Goal: Task Accomplishment & Management: Manage account settings

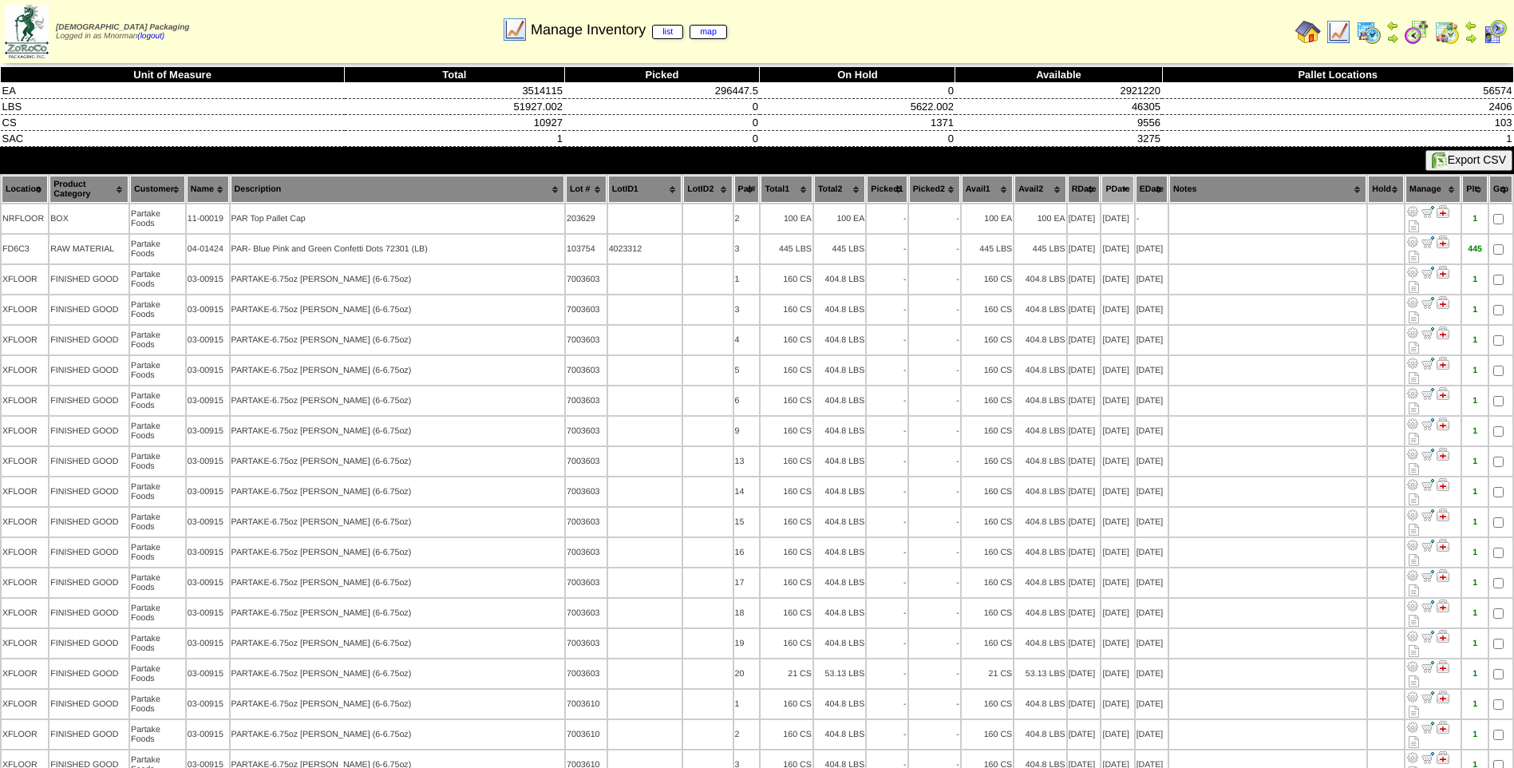
scroll to position [1631, 0]
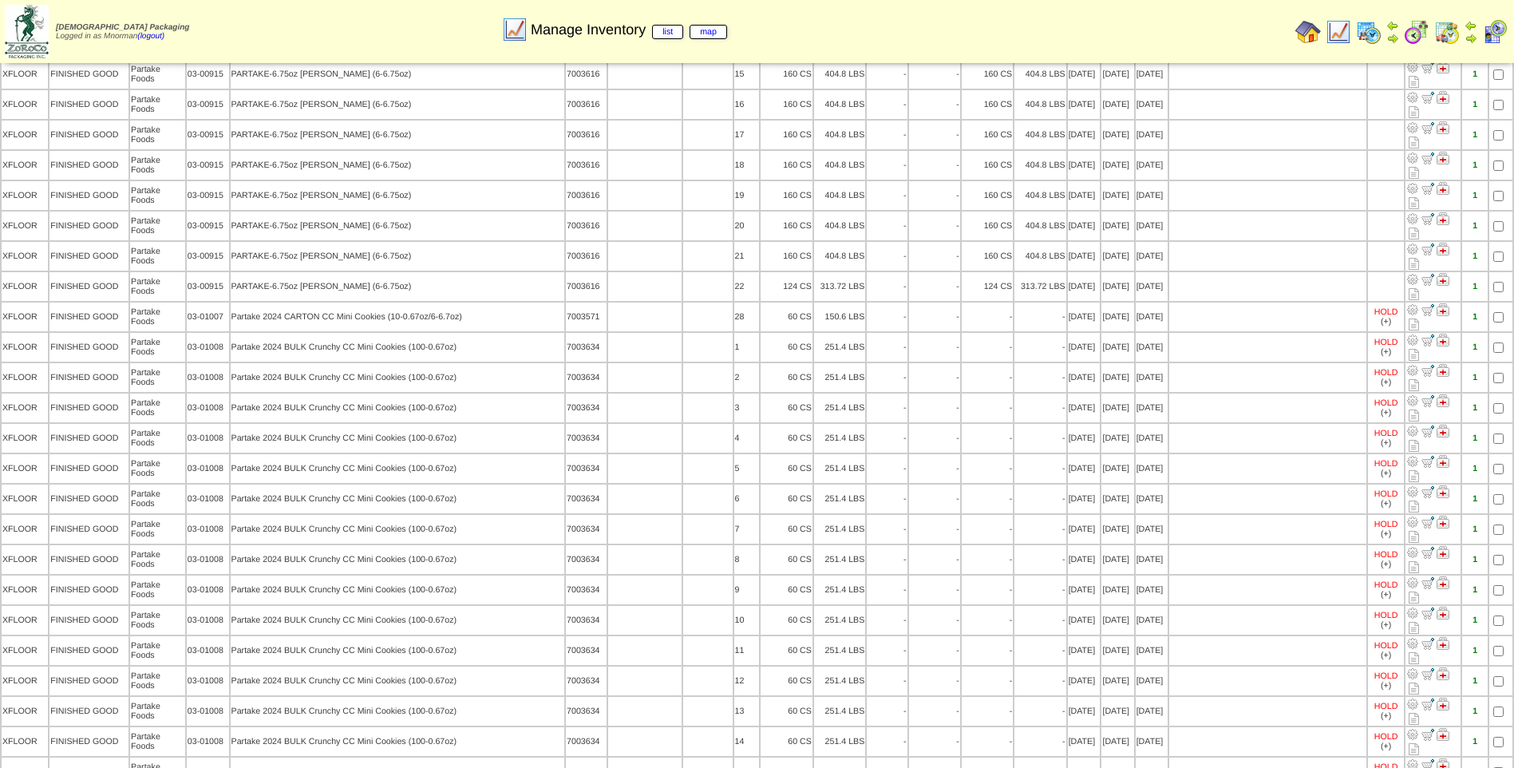
click at [1332, 36] on img at bounding box center [1339, 32] width 26 height 26
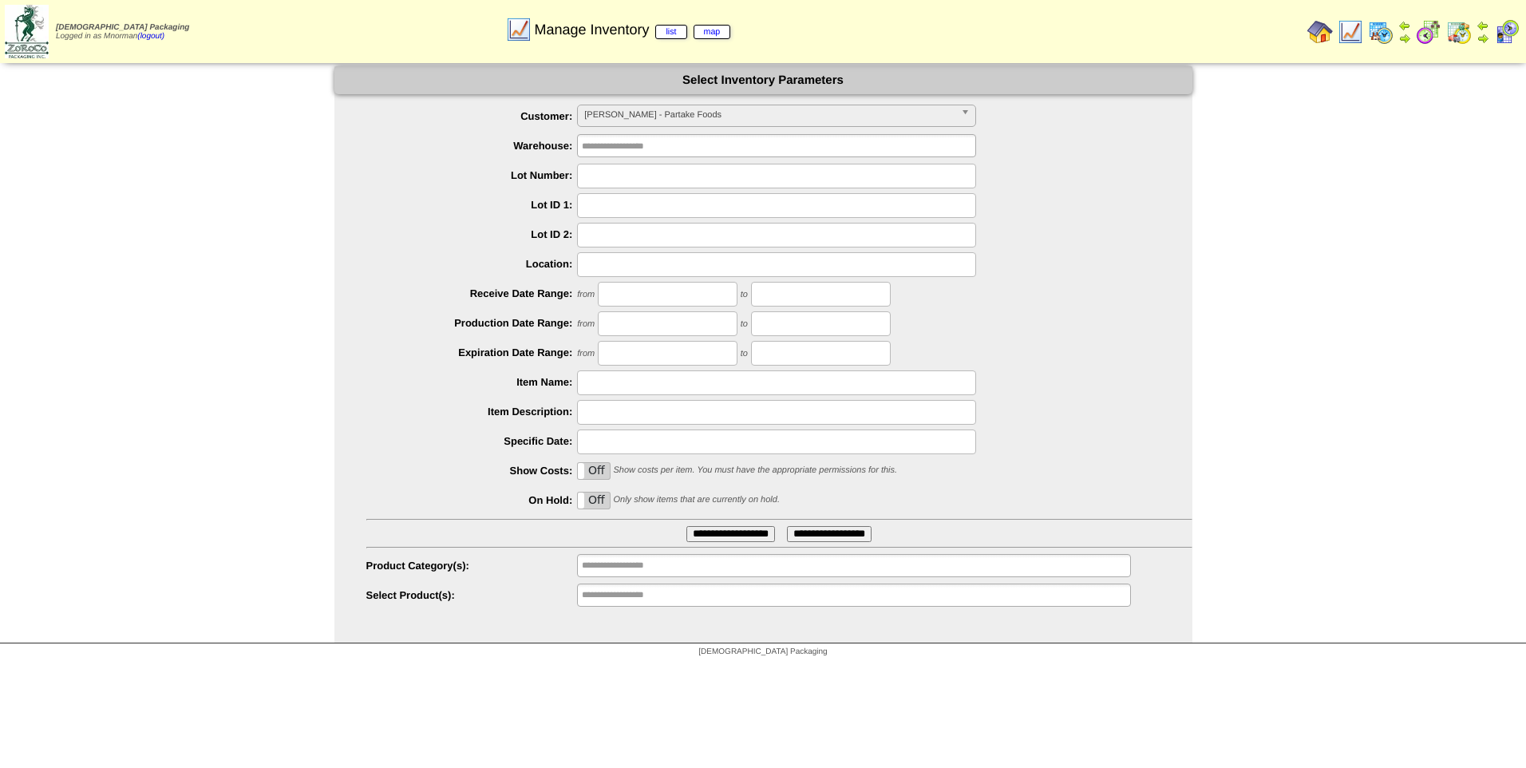
click at [737, 535] on input "**********" at bounding box center [730, 534] width 89 height 16
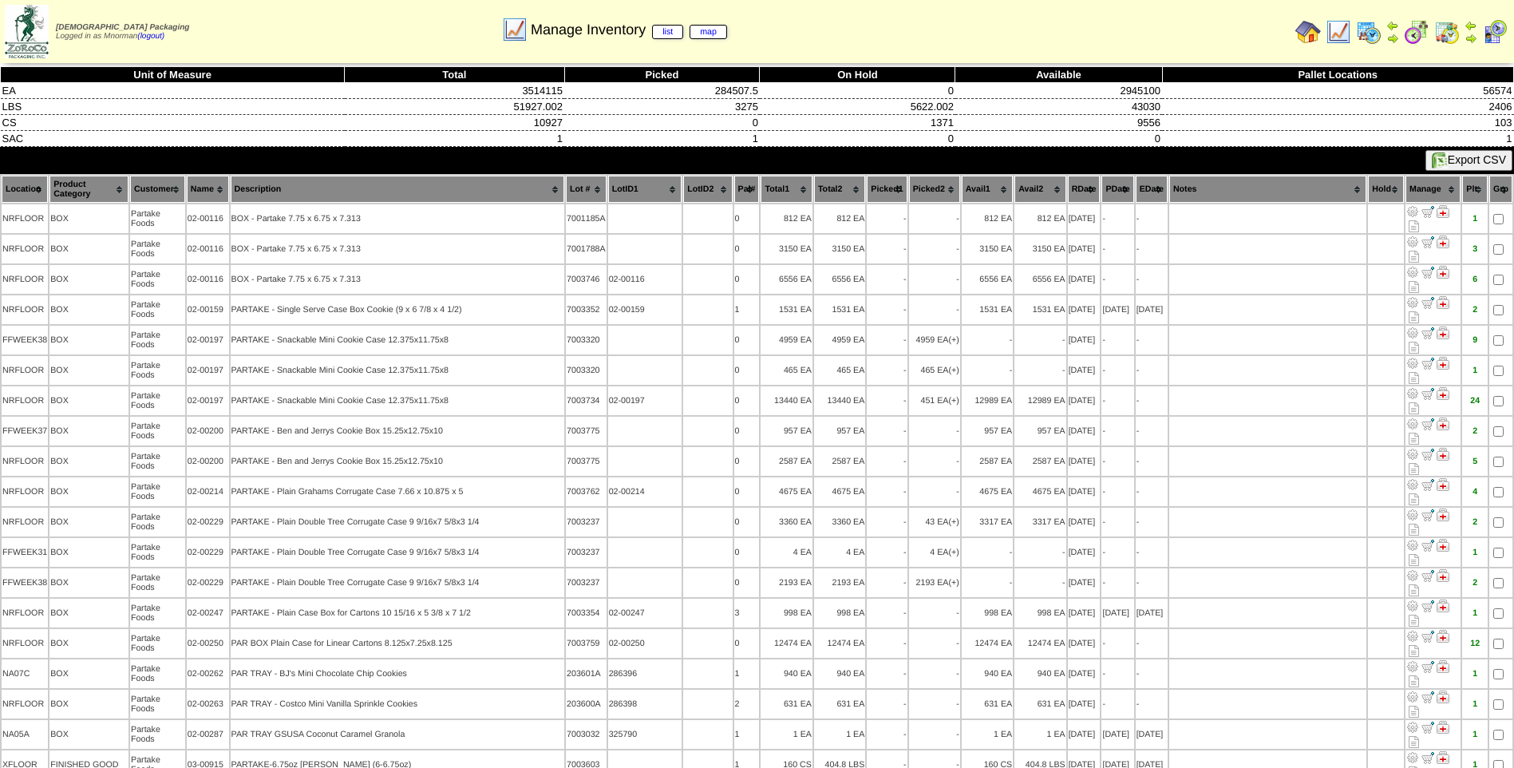
click at [1107, 183] on th "PDate" at bounding box center [1117, 189] width 32 height 27
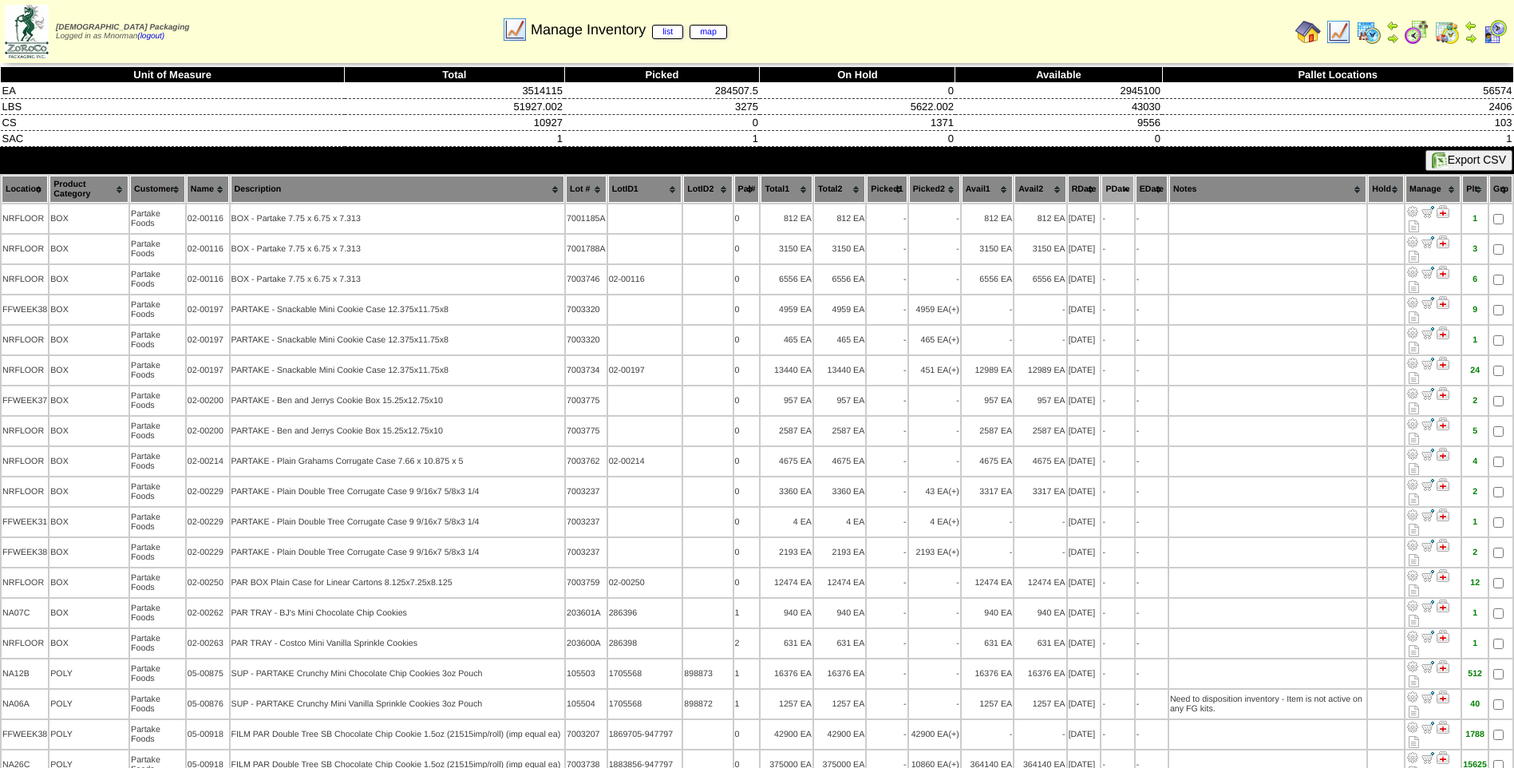
click at [1107, 183] on th "PDate" at bounding box center [1117, 189] width 32 height 27
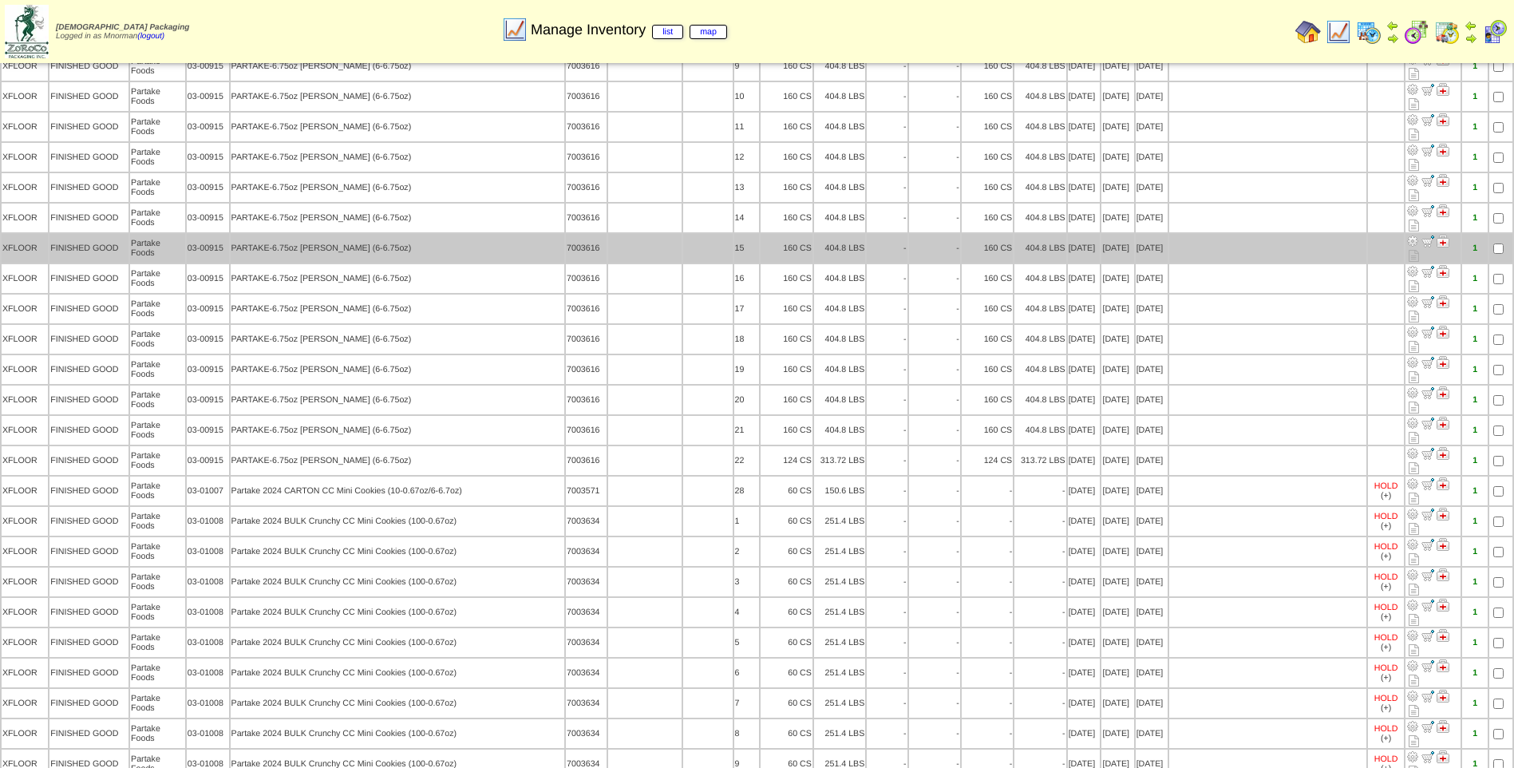
scroll to position [1676, 0]
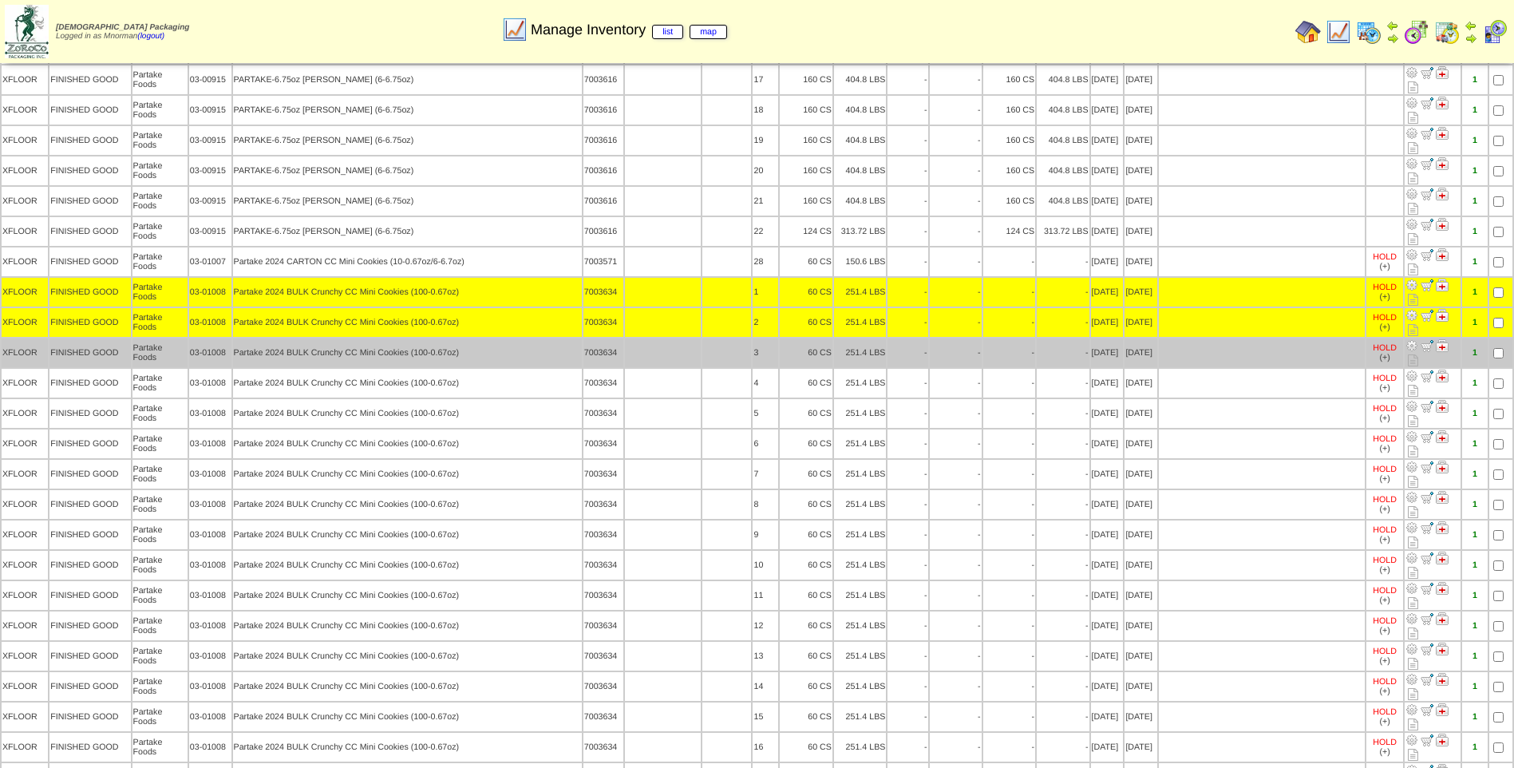
click at [1505, 338] on td at bounding box center [1500, 352] width 23 height 29
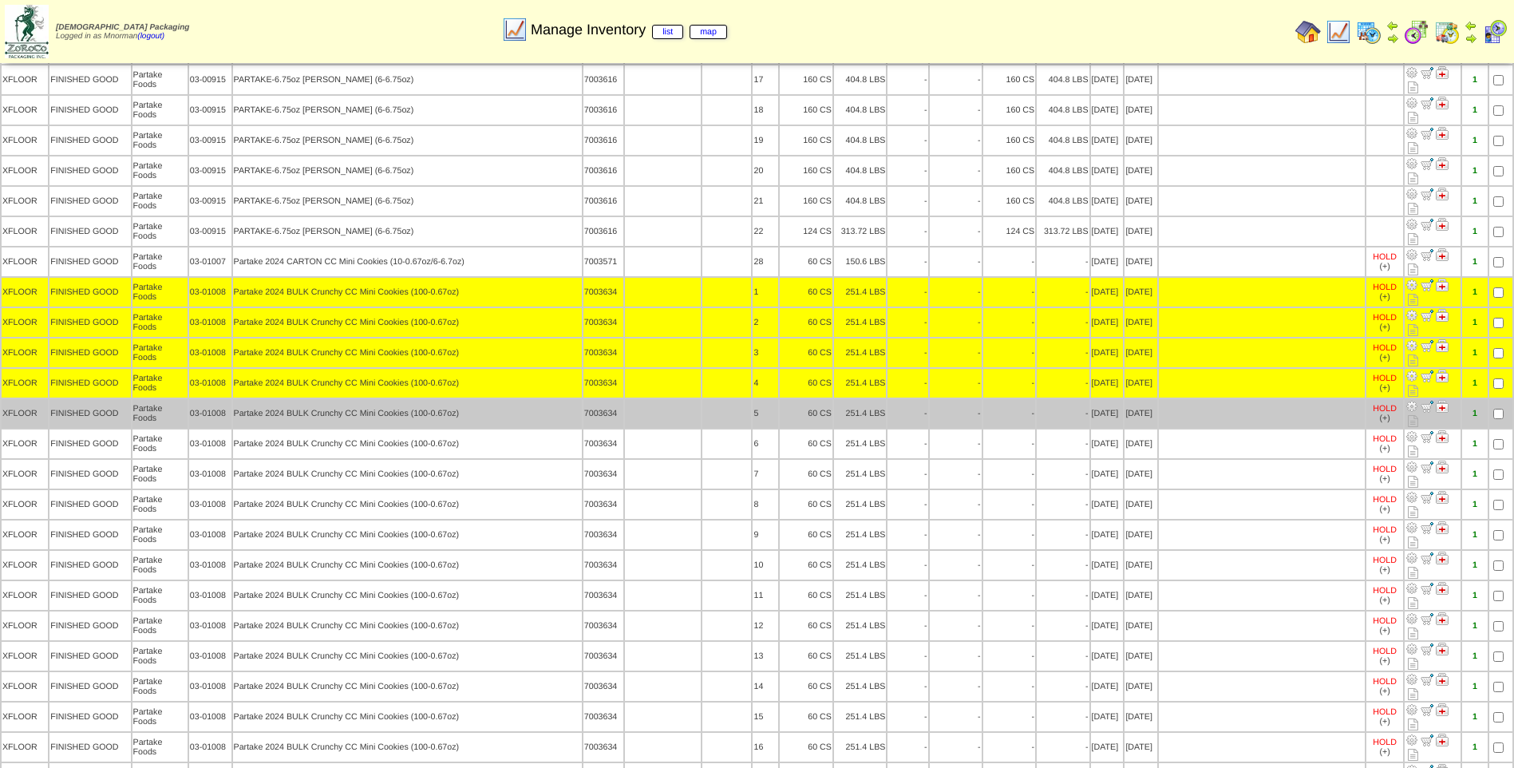
click at [1500, 399] on td at bounding box center [1500, 413] width 23 height 29
click at [1496, 399] on td at bounding box center [1500, 413] width 23 height 29
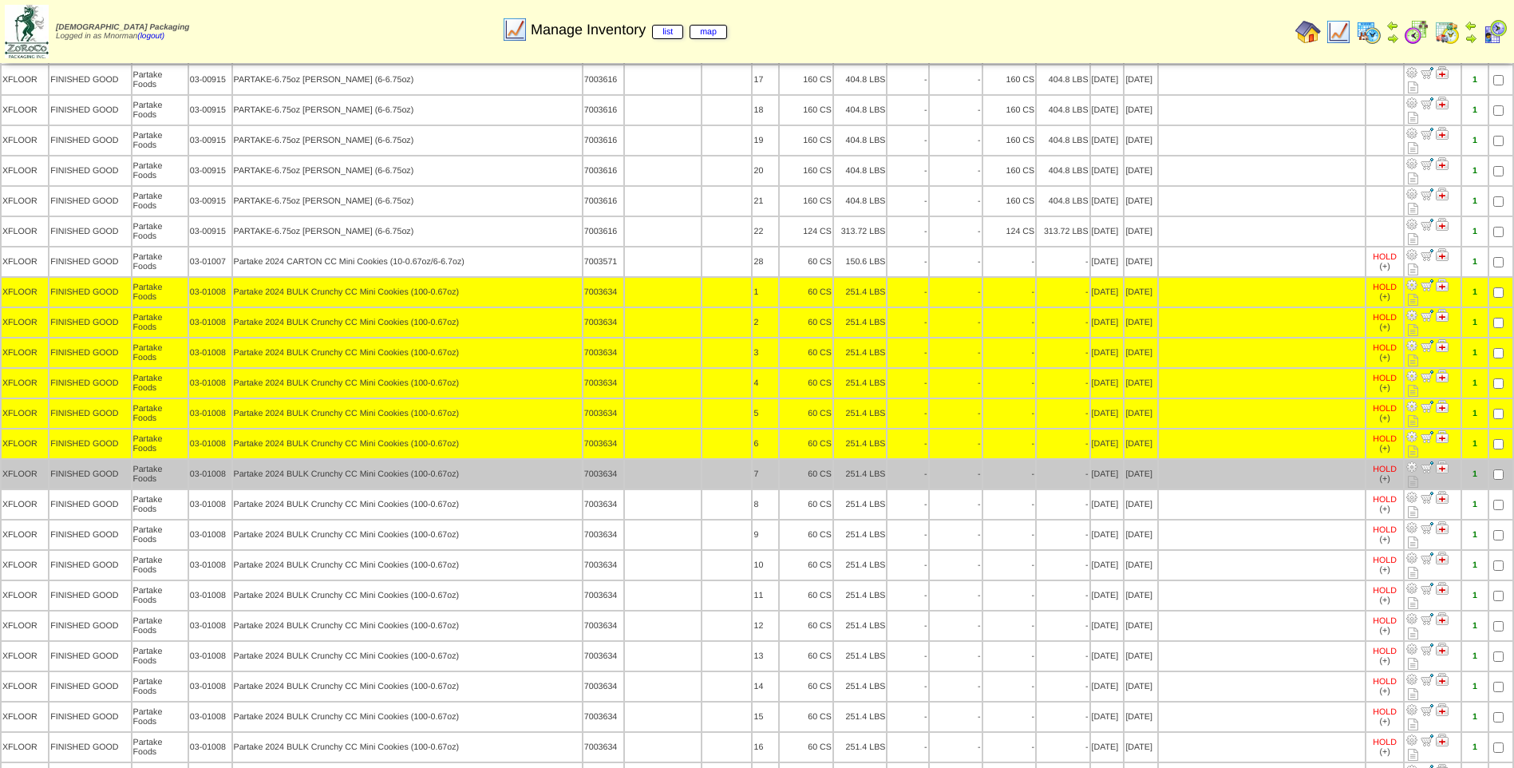
click at [1497, 460] on td at bounding box center [1500, 474] width 23 height 29
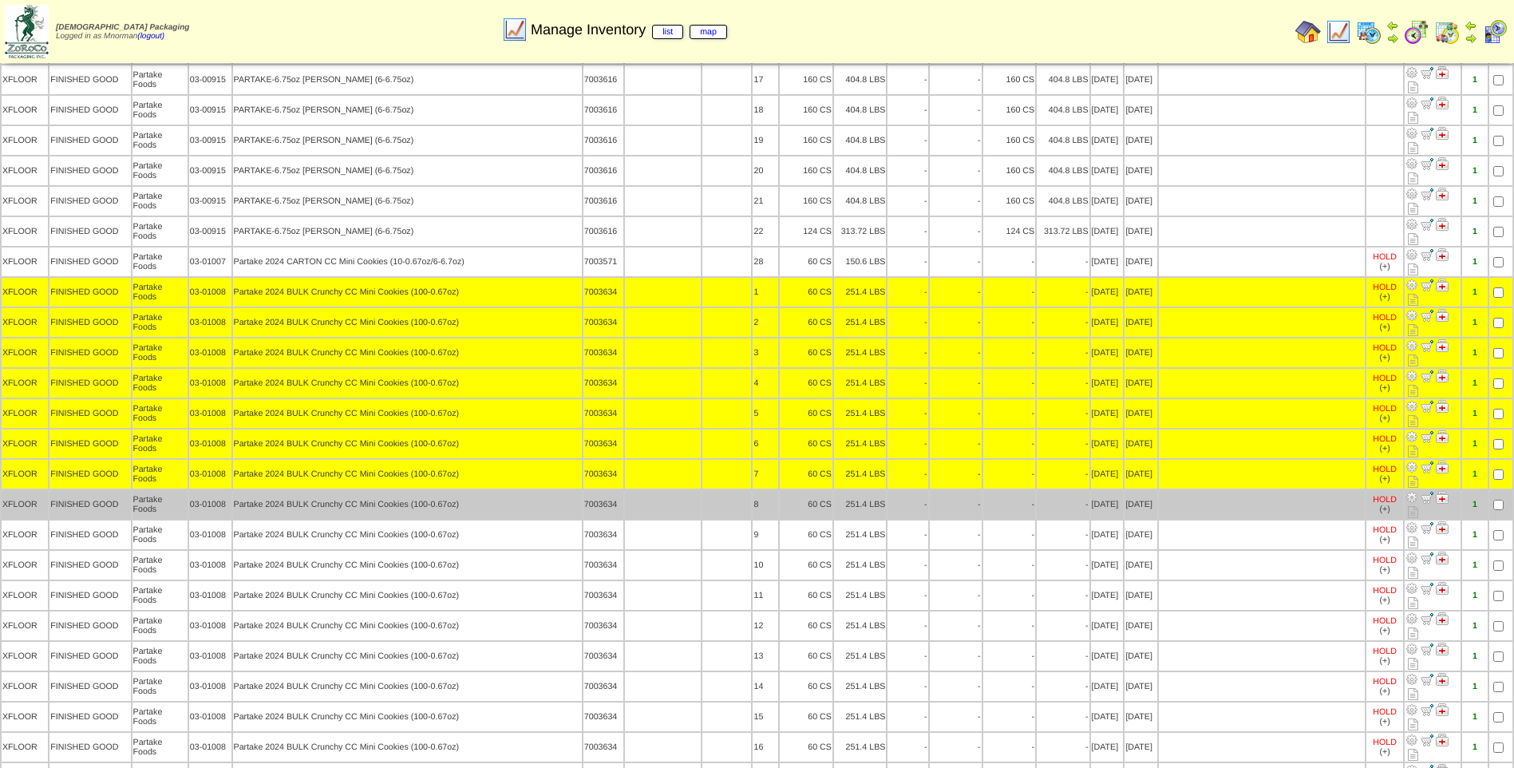
click at [1501, 490] on td at bounding box center [1500, 504] width 23 height 29
click at [1495, 490] on td at bounding box center [1500, 504] width 23 height 29
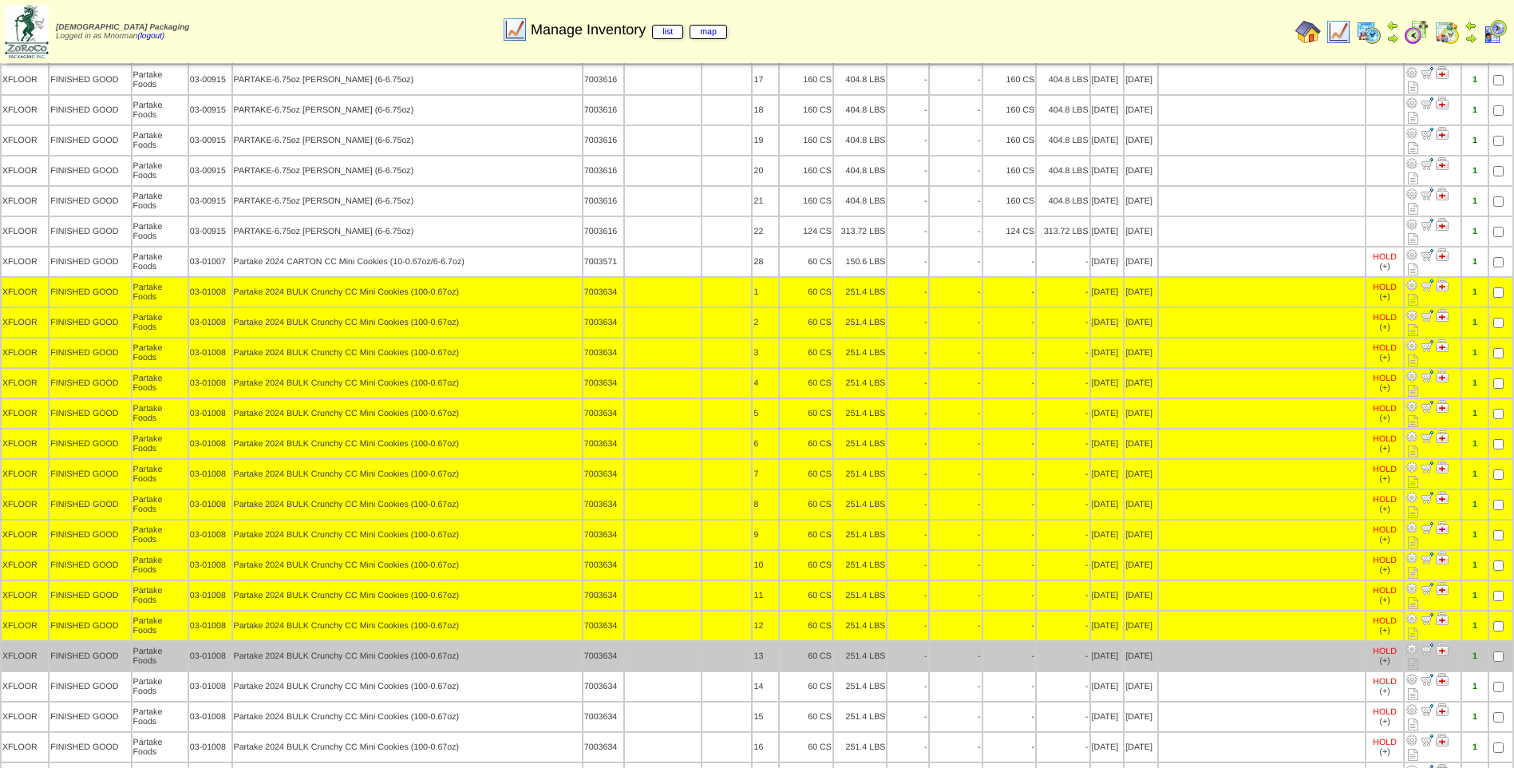
click at [1505, 642] on td at bounding box center [1500, 656] width 23 height 29
click at [1502, 642] on td at bounding box center [1500, 656] width 23 height 29
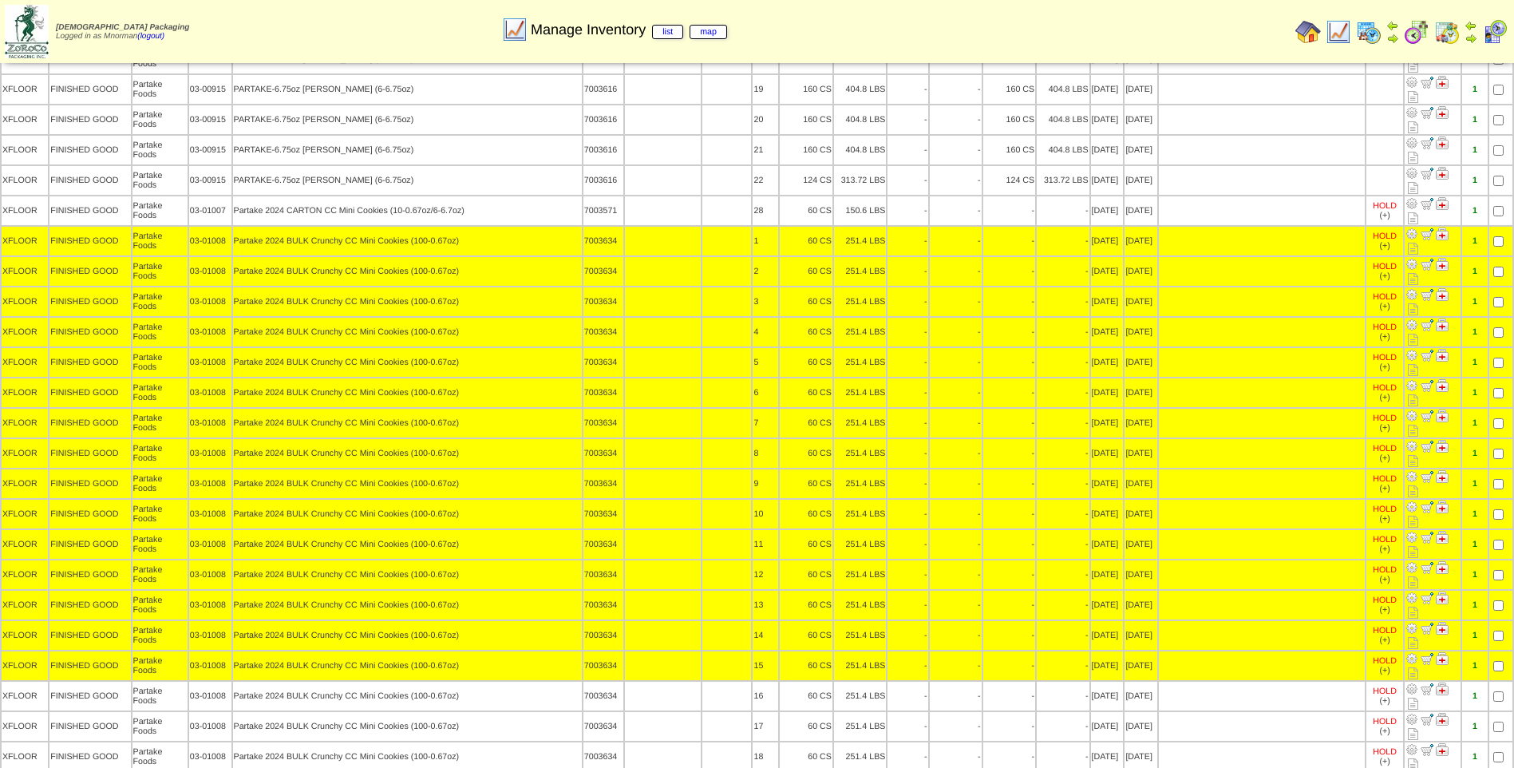
scroll to position [1756, 0]
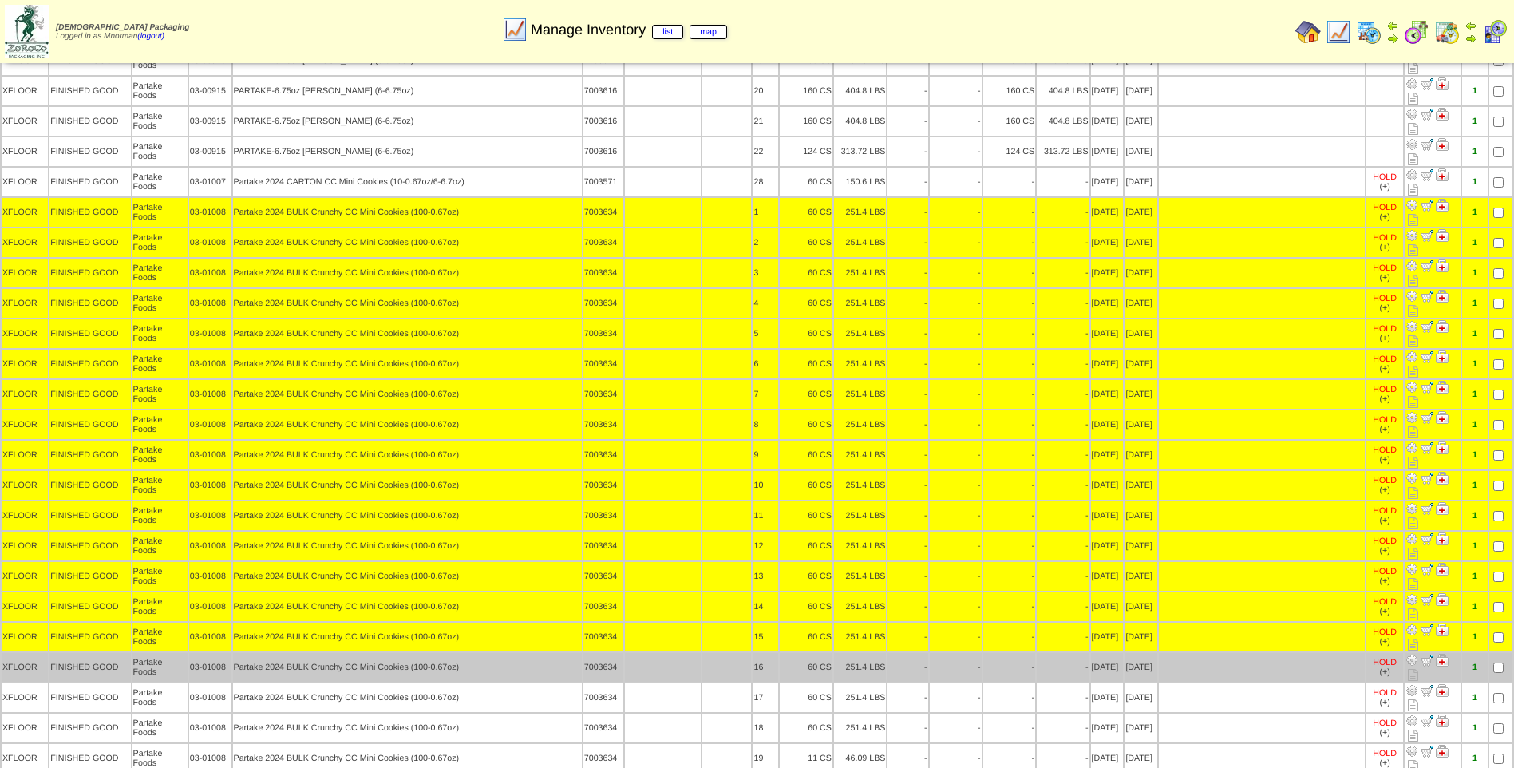
click at [1497, 653] on td at bounding box center [1500, 667] width 23 height 29
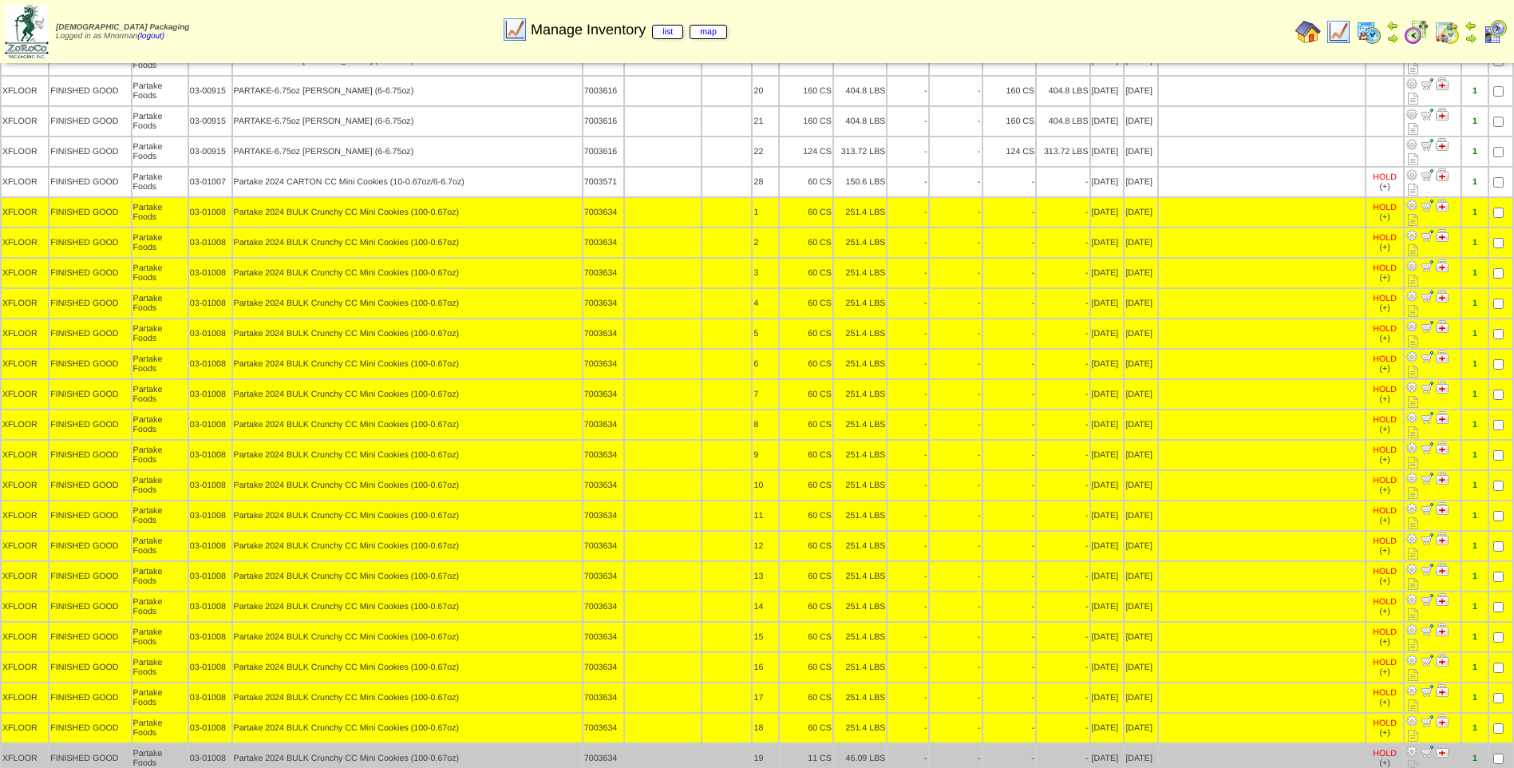
click at [1497, 744] on td at bounding box center [1500, 758] width 23 height 29
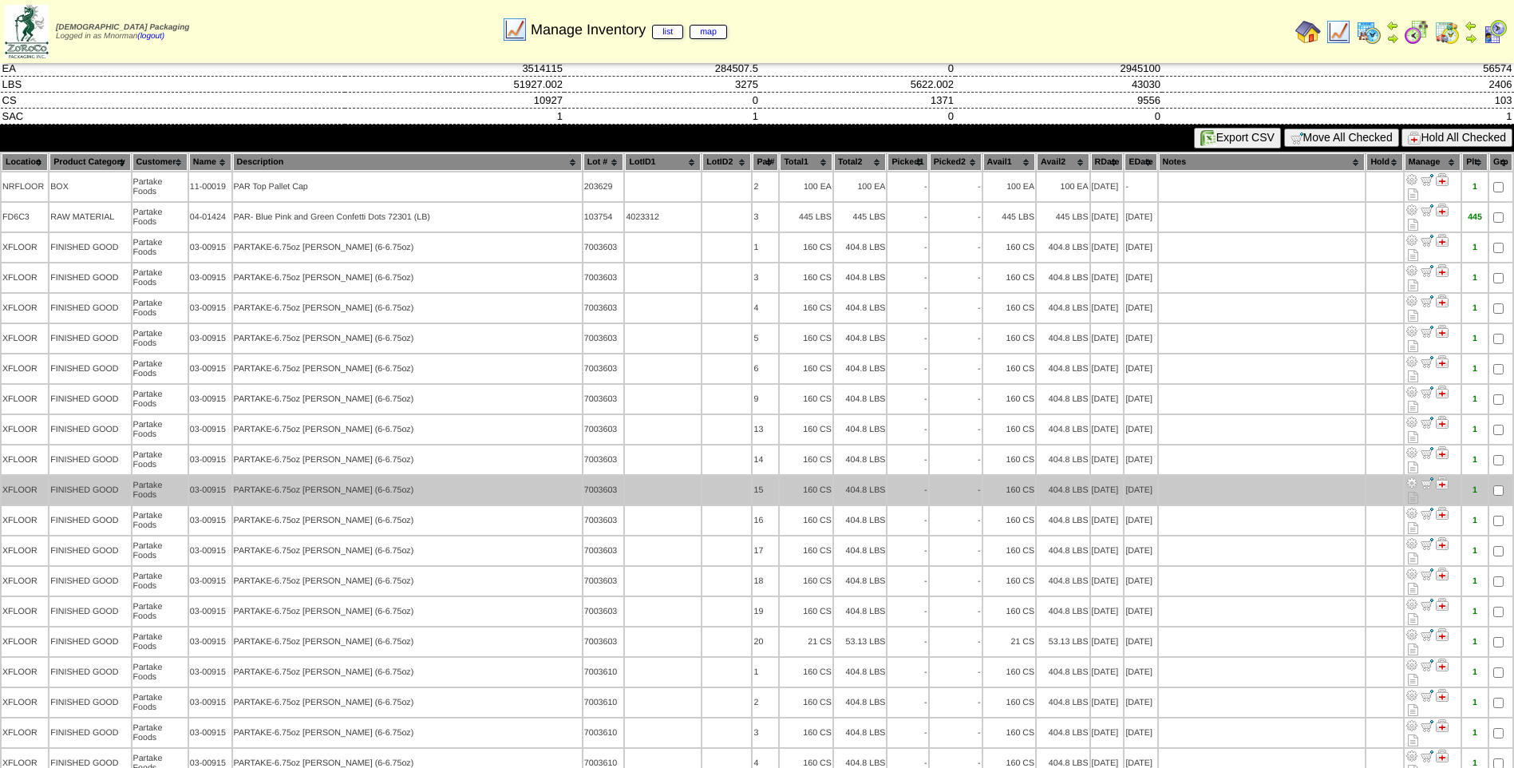
scroll to position [0, 0]
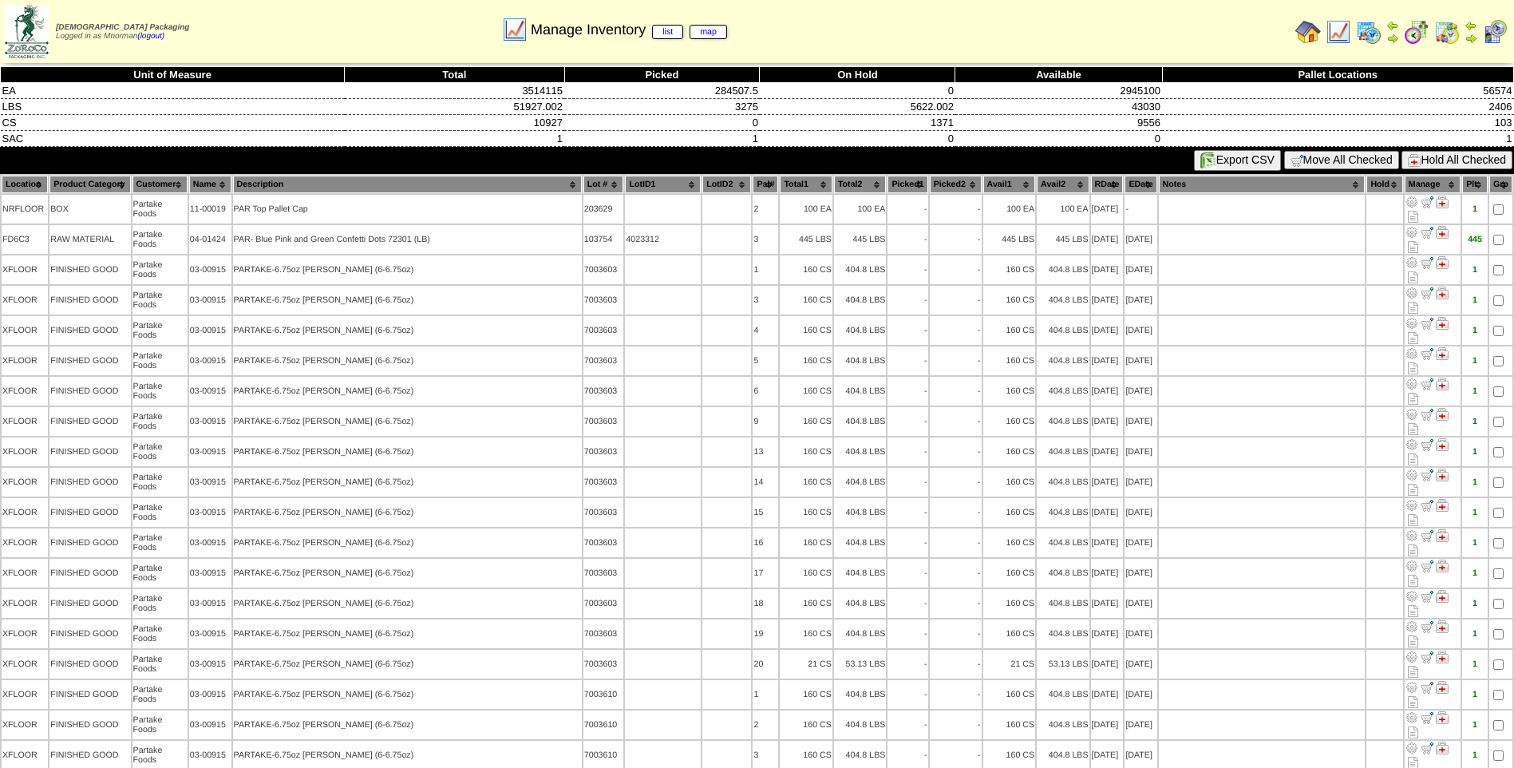
click at [1450, 161] on button "Hold All Checked" at bounding box center [1457, 160] width 111 height 18
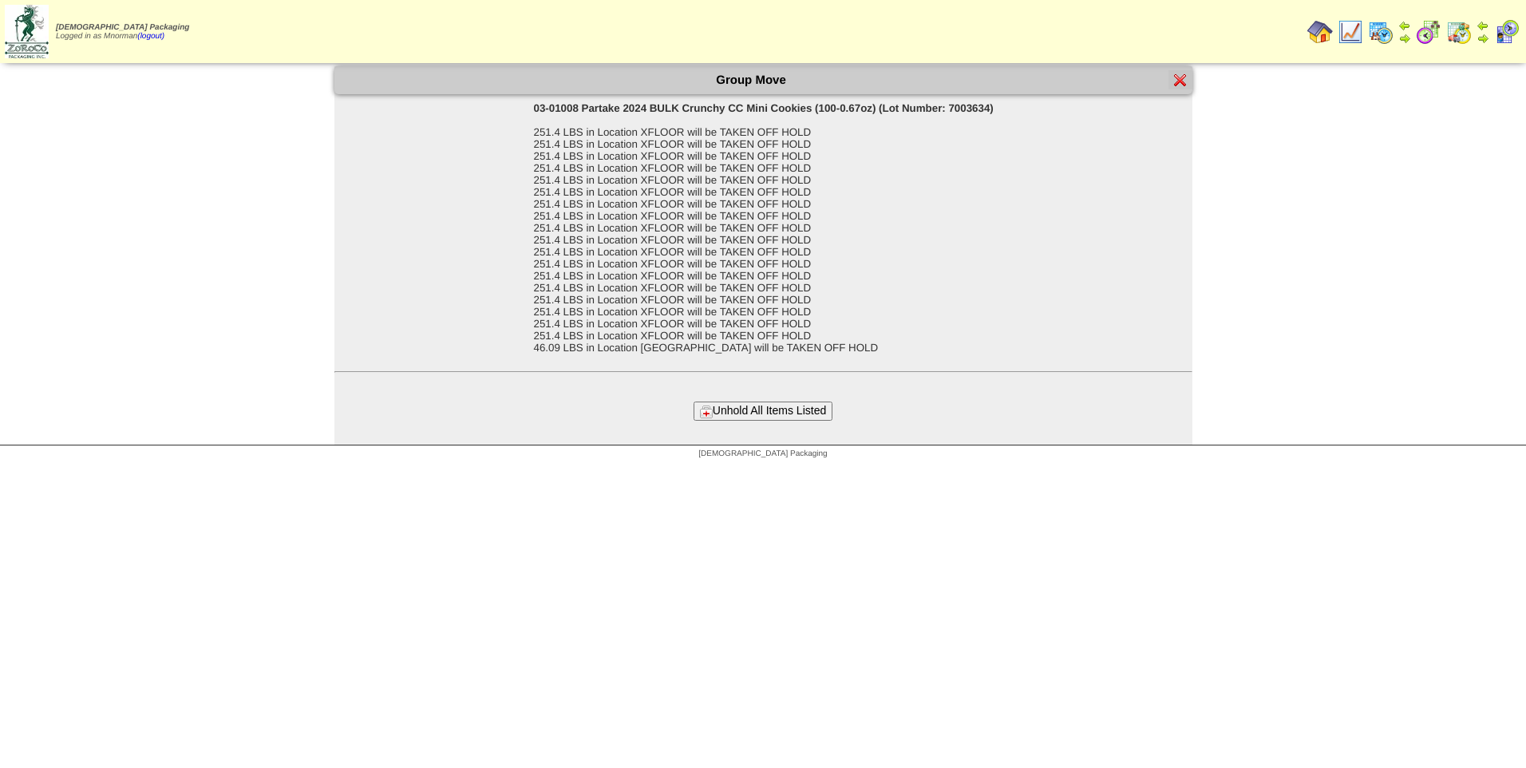
click at [761, 405] on button "Unhold All Items Listed" at bounding box center [763, 410] width 139 height 18
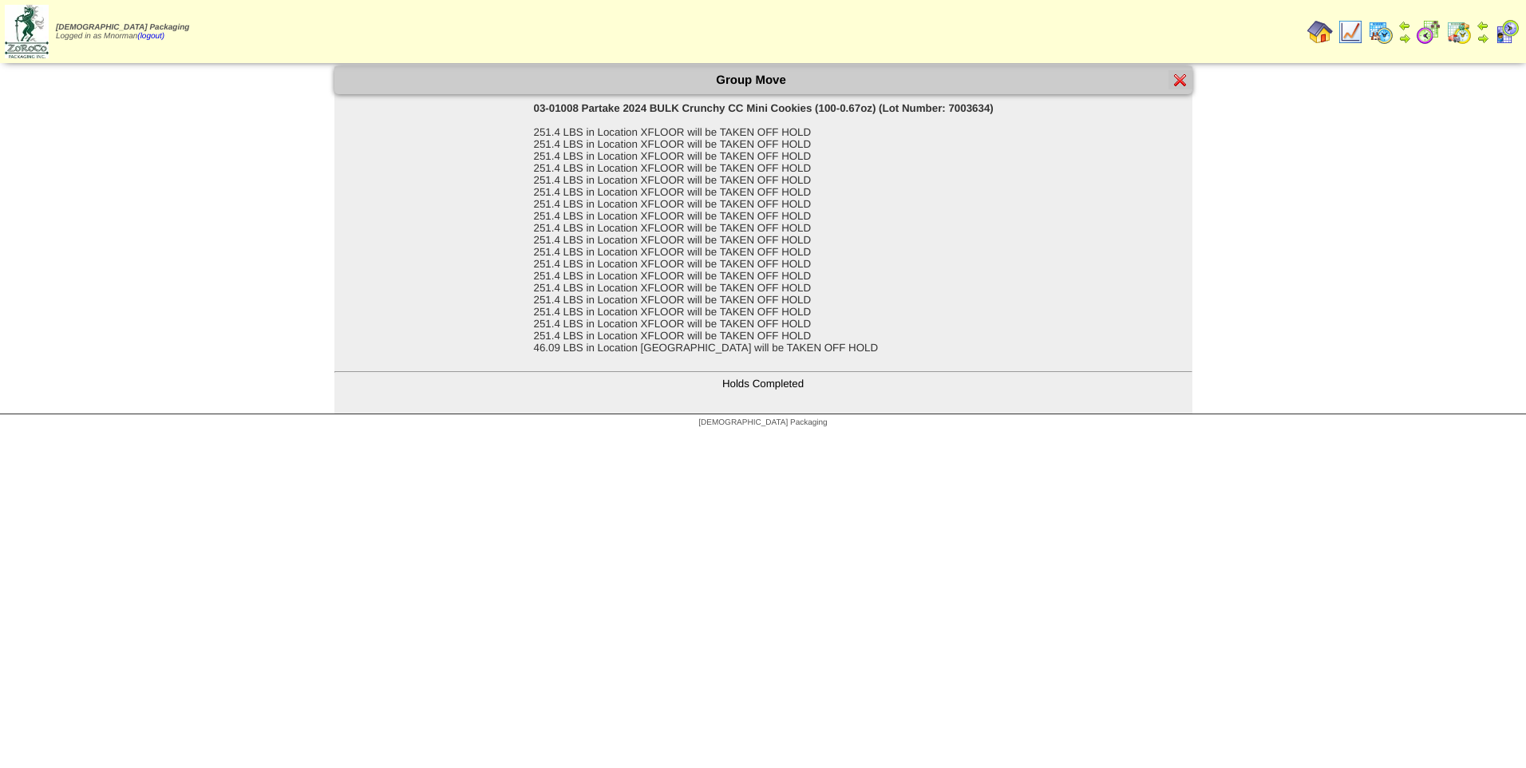
click at [1185, 81] on img at bounding box center [1180, 79] width 13 height 13
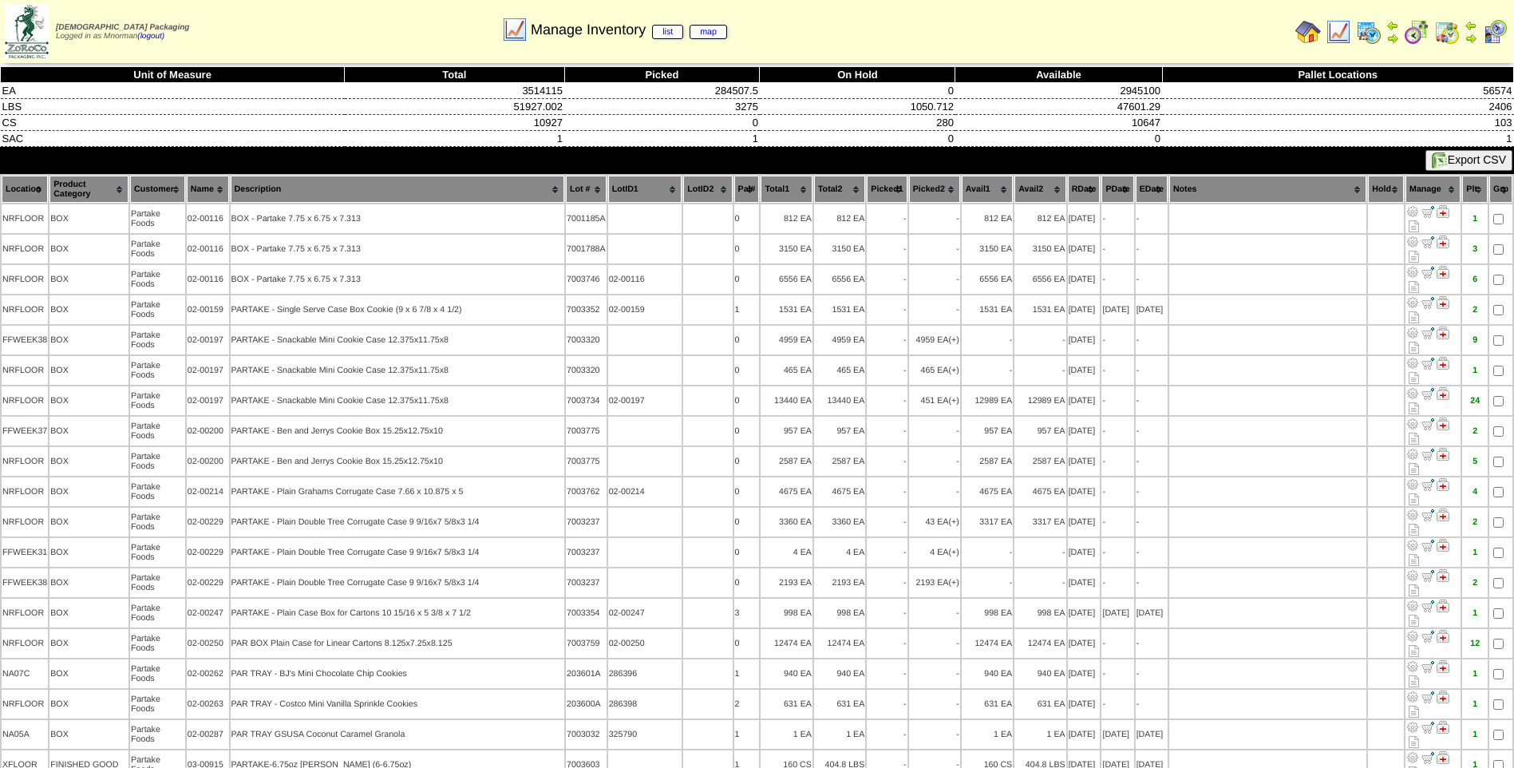
click at [1105, 184] on th "PDate" at bounding box center [1117, 189] width 32 height 27
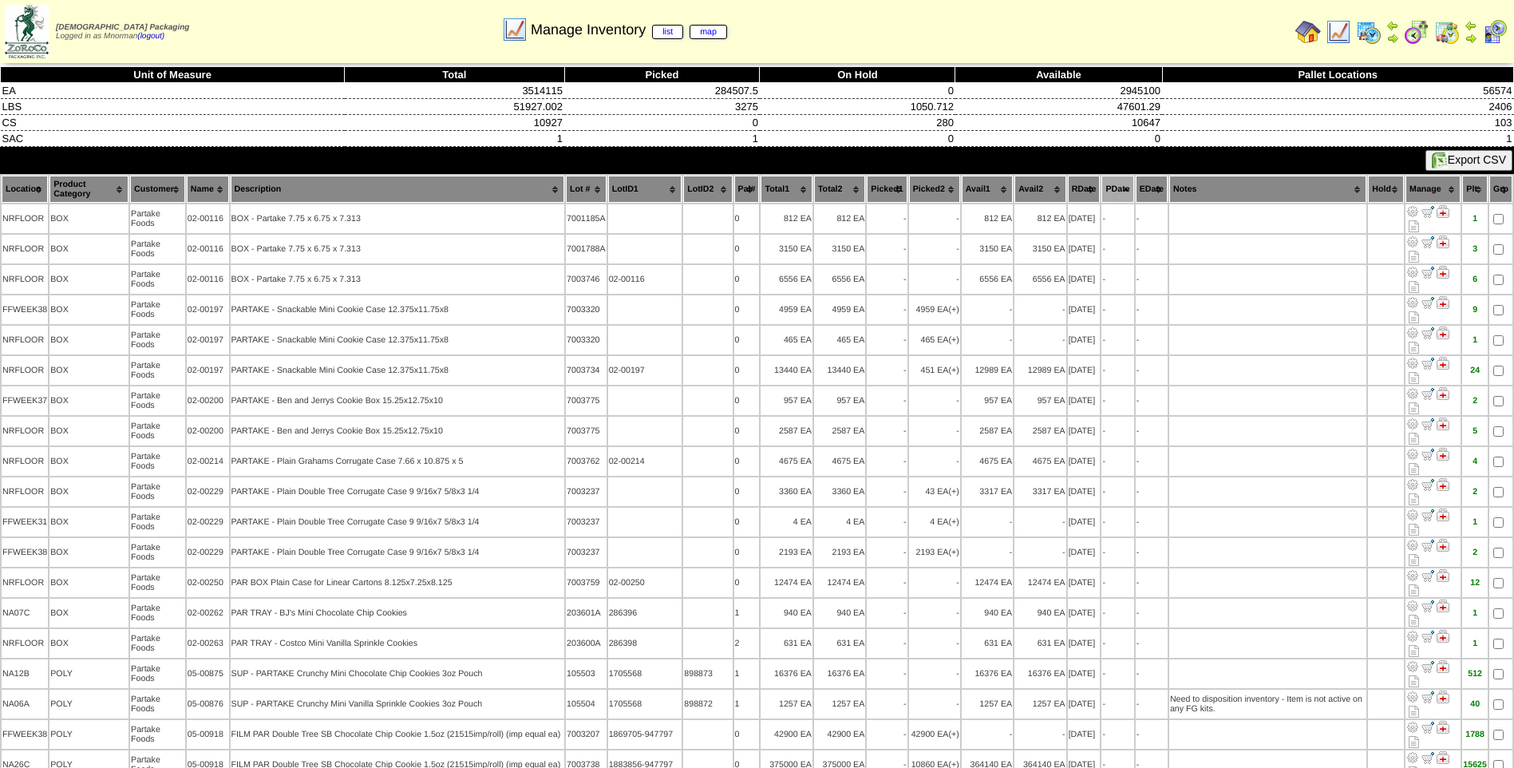
click at [1105, 184] on th "PDate" at bounding box center [1117, 189] width 32 height 27
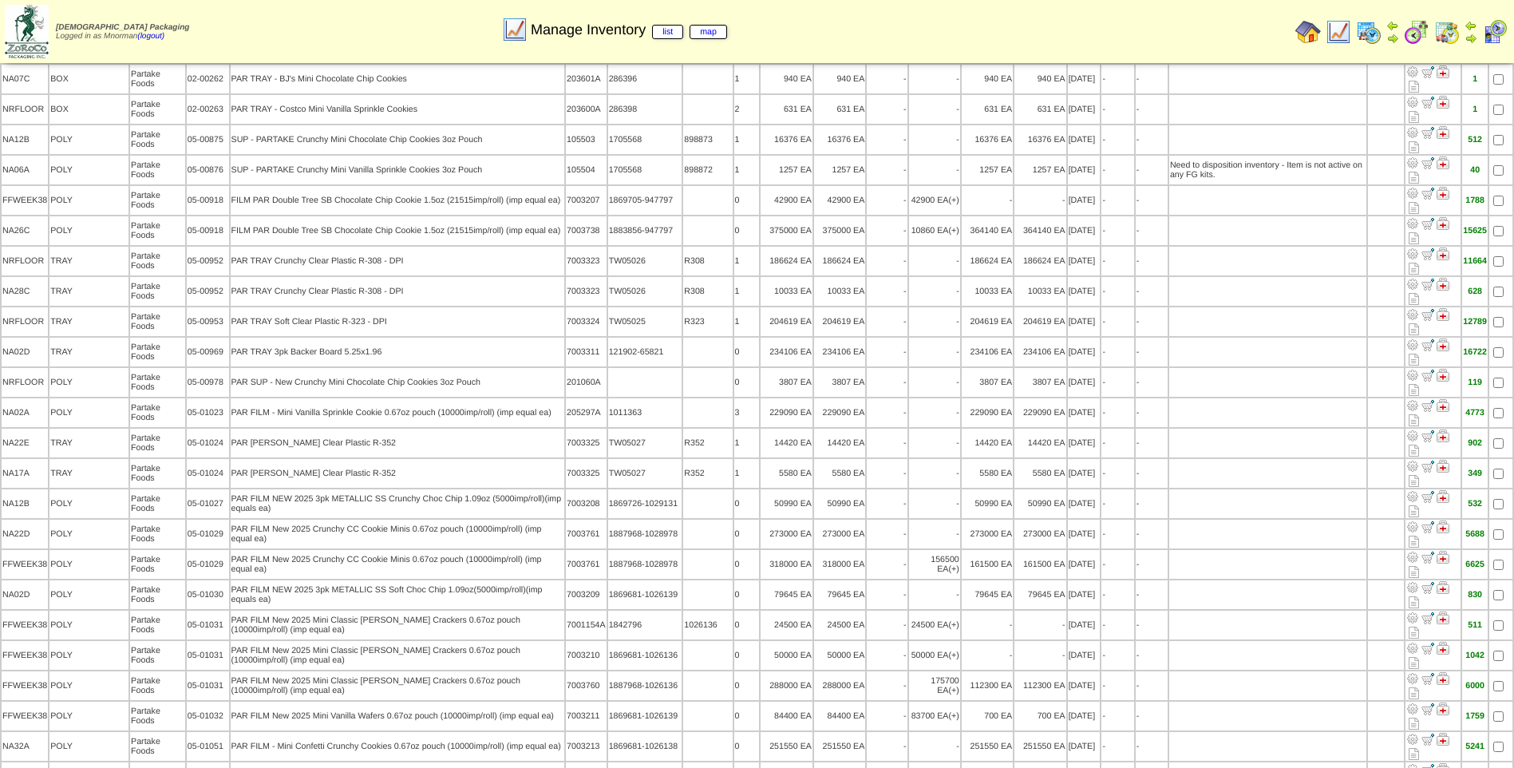
scroll to position [4004, 0]
